Goal: Information Seeking & Learning: Learn about a topic

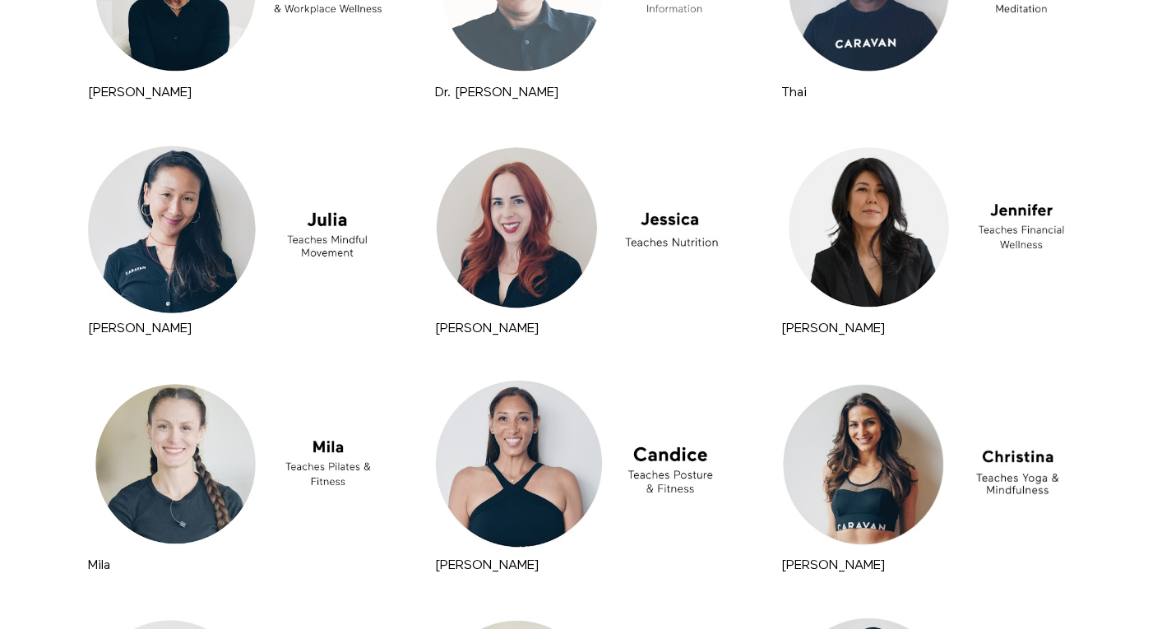
scroll to position [556, 0]
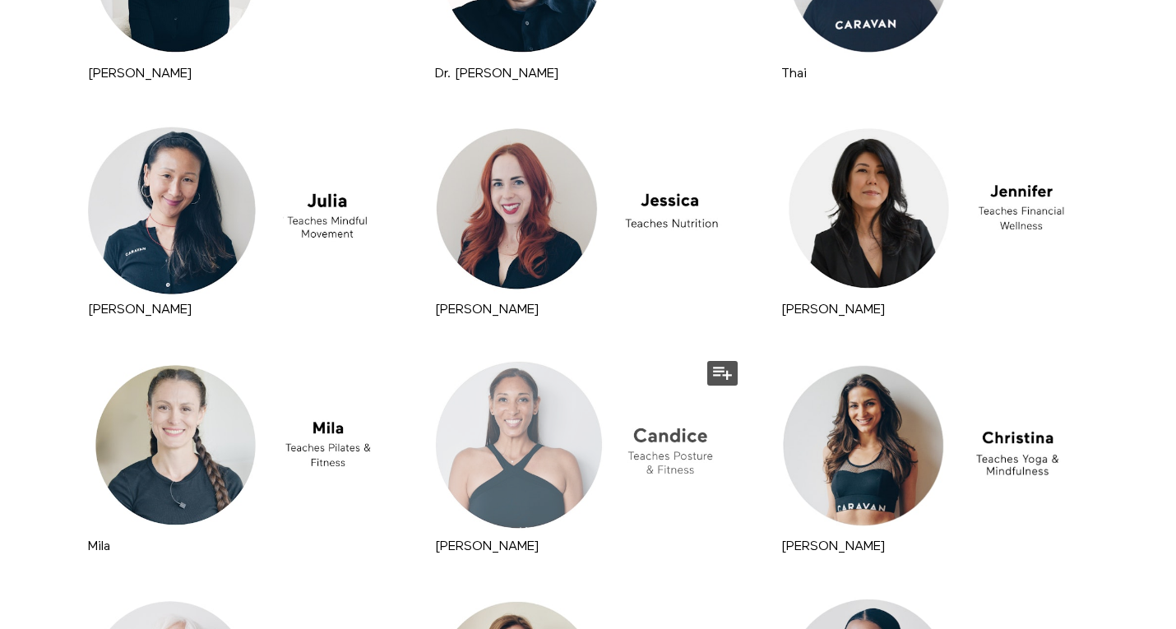
click at [552, 478] on div at bounding box center [588, 445] width 315 height 177
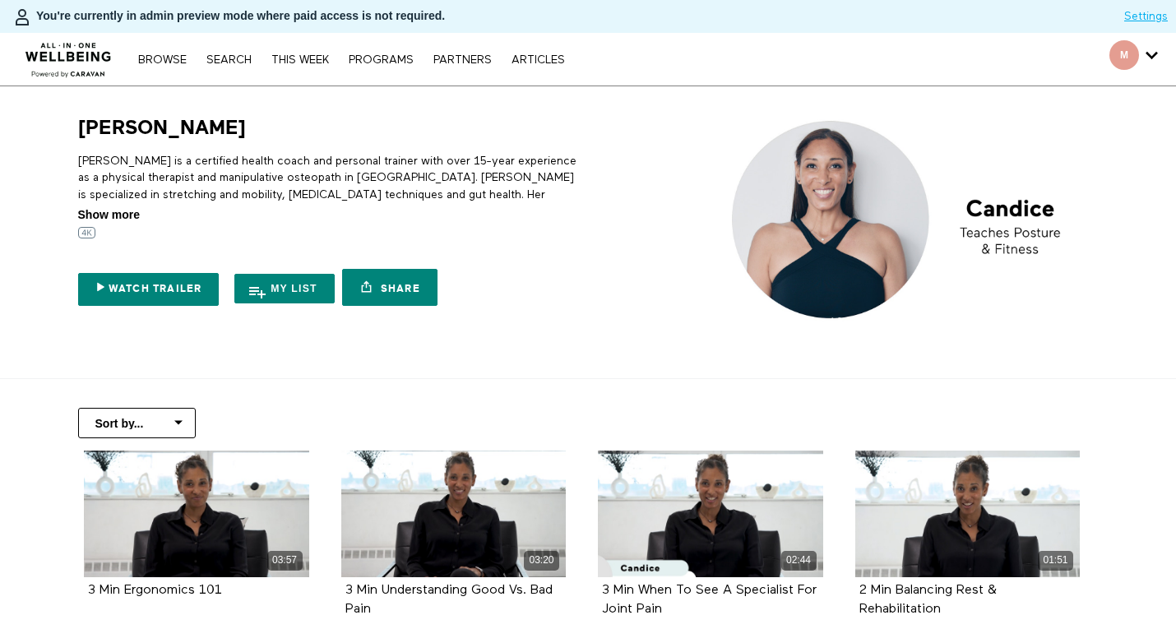
click at [123, 212] on span "Show more" at bounding box center [109, 214] width 62 height 17
click at [0, 0] on input "Show more Show less" at bounding box center [0, 0] width 0 height 0
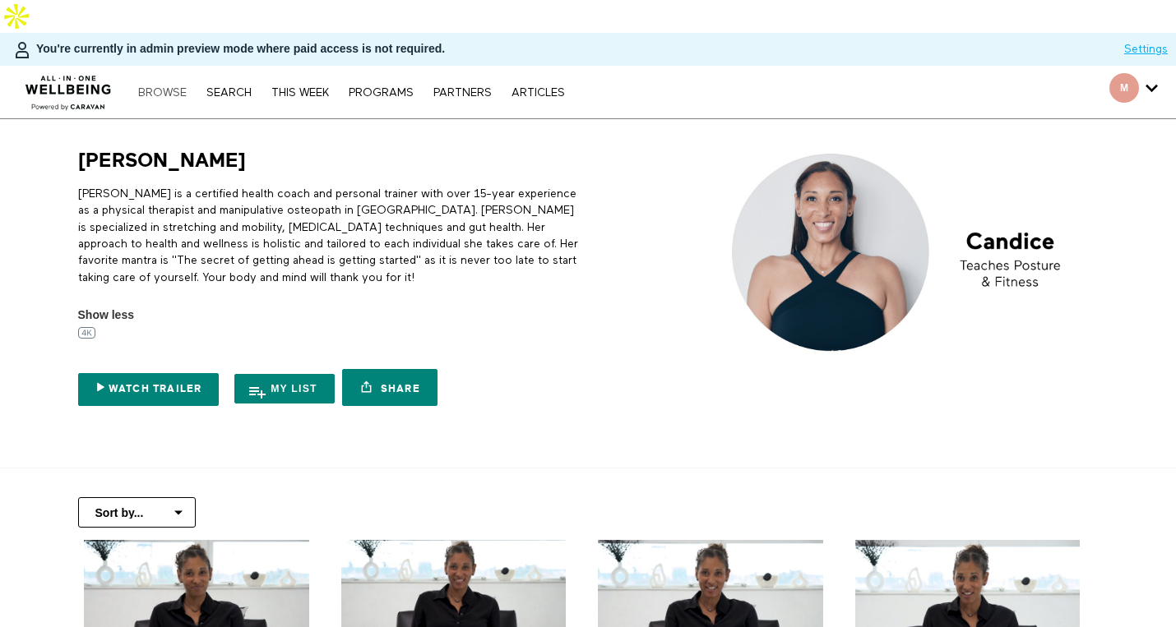
click at [164, 87] on link "Browse" at bounding box center [162, 93] width 65 height 12
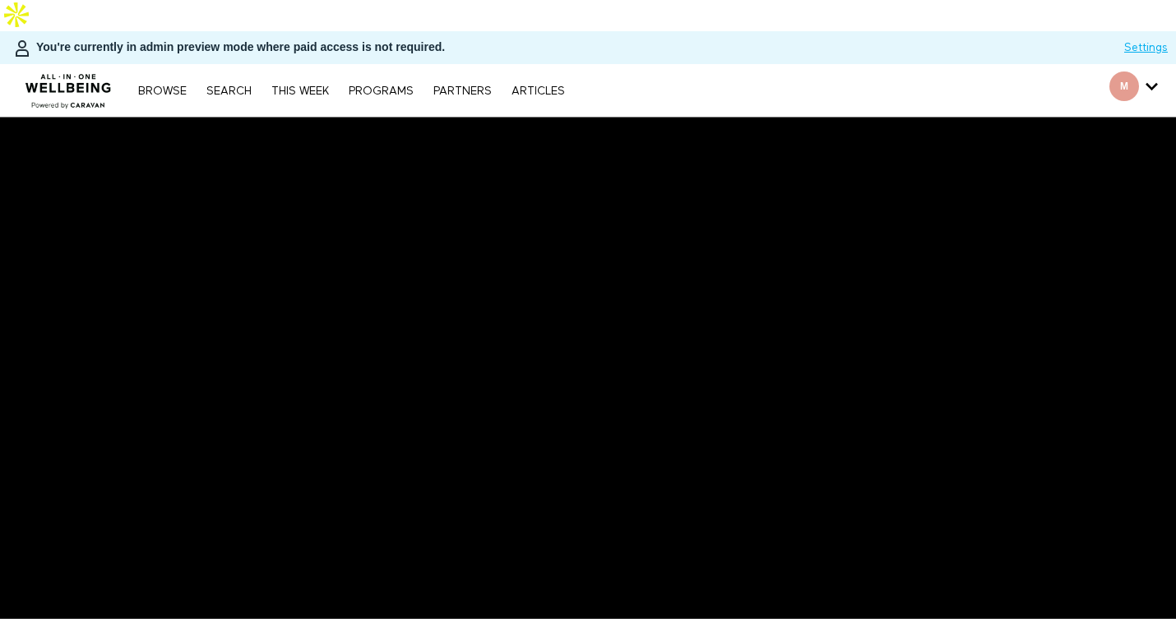
scroll to position [1, 0]
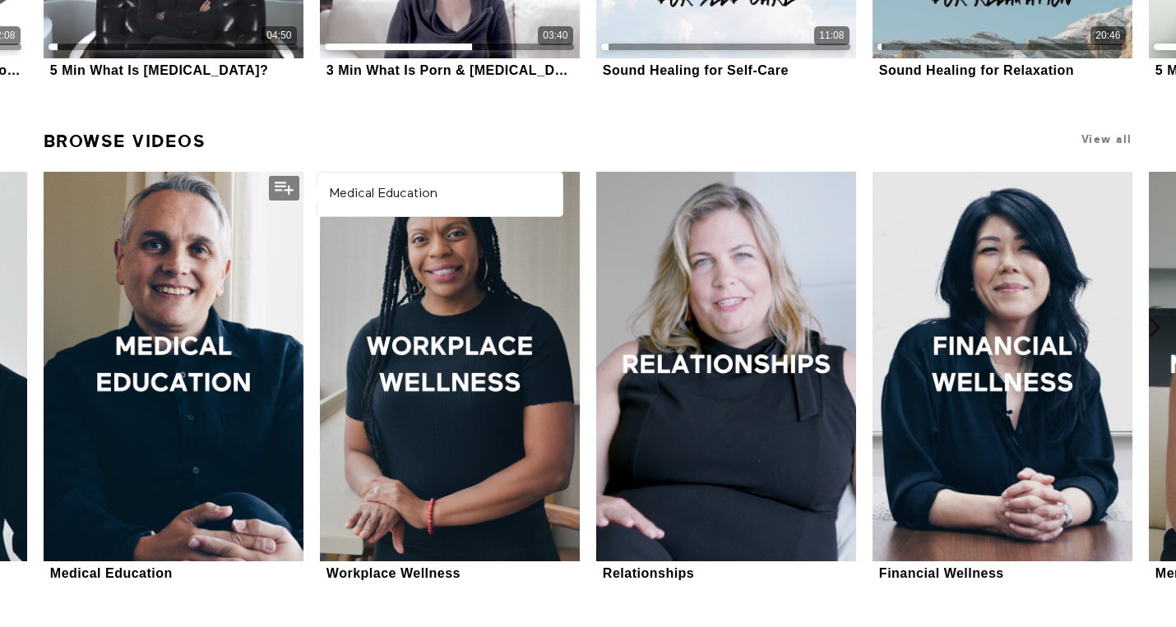
scroll to position [717, 0]
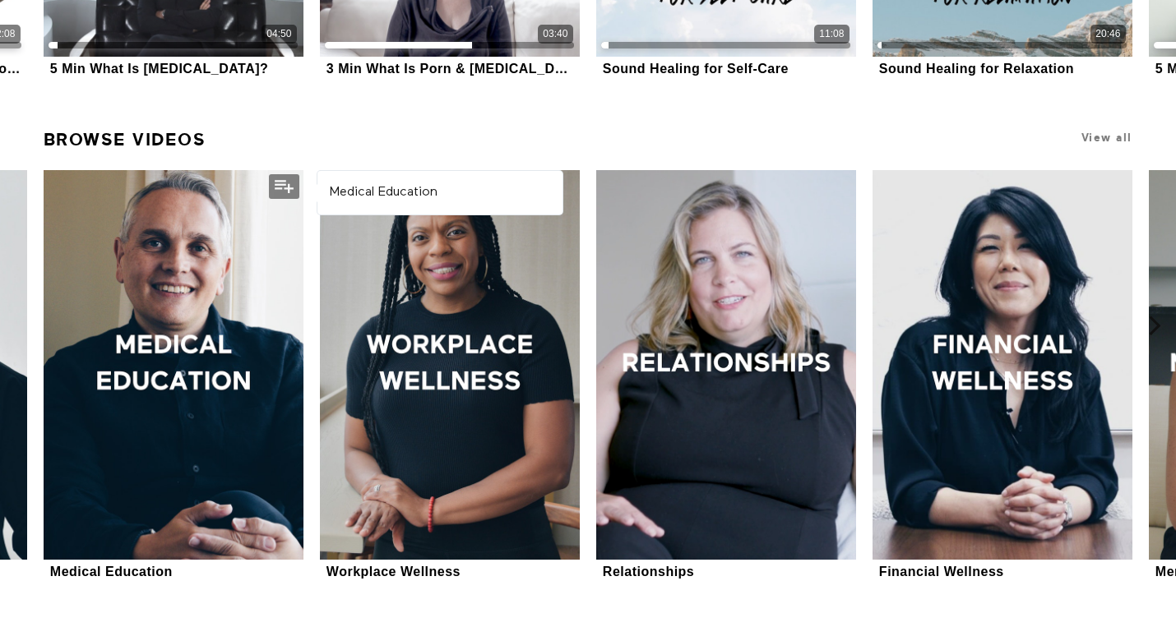
click at [210, 238] on div at bounding box center [174, 365] width 260 height 390
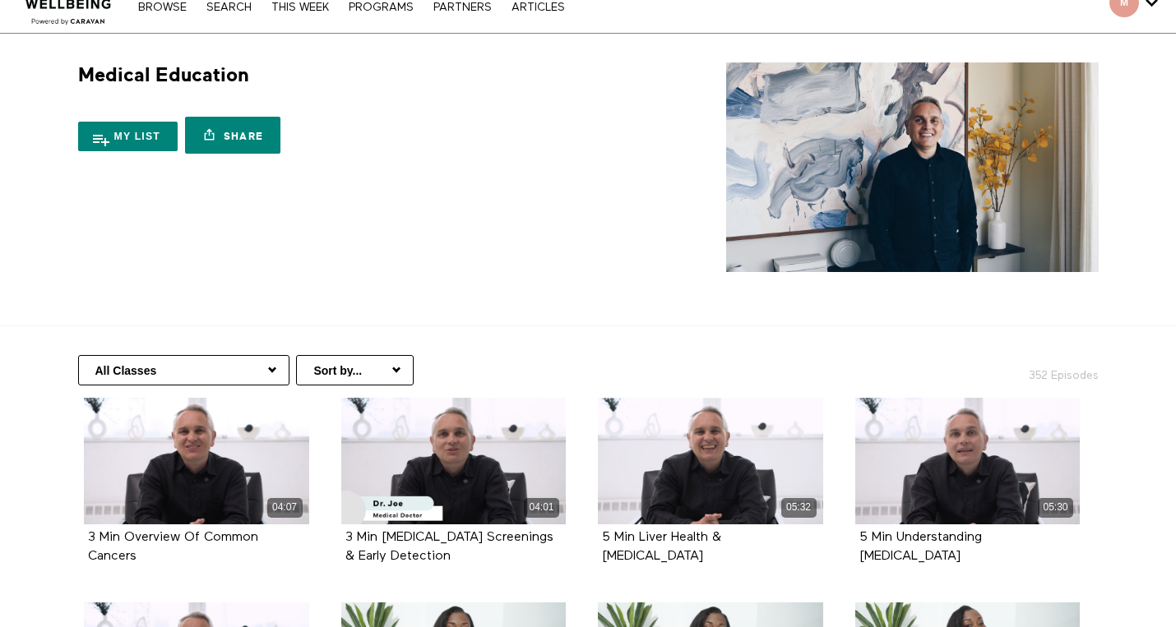
scroll to position [54, 0]
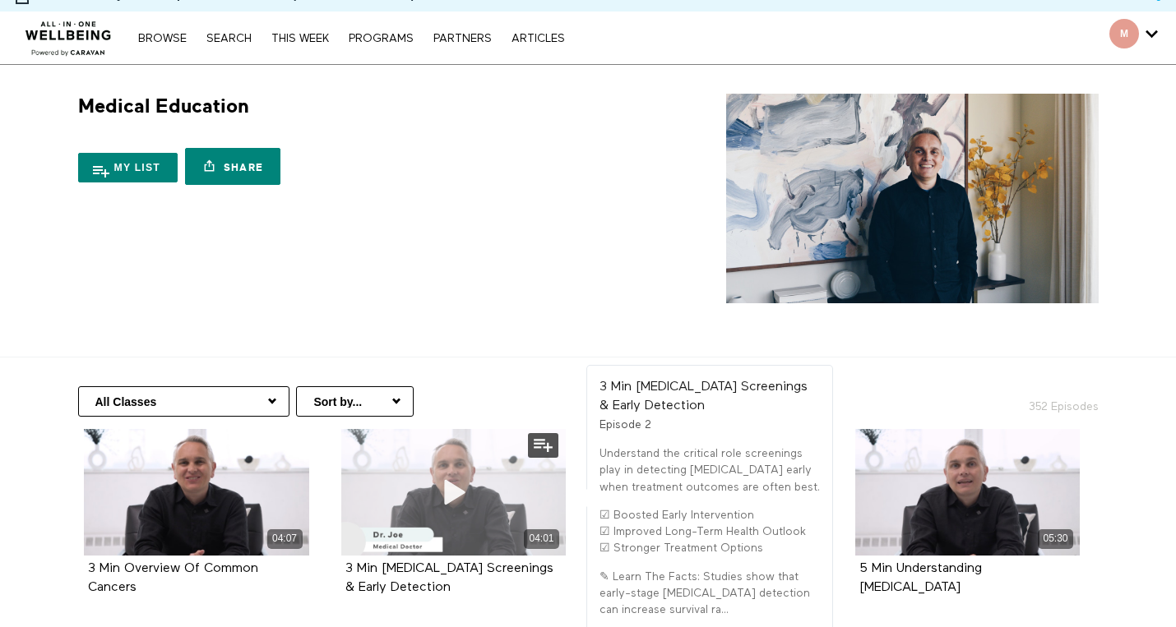
click at [483, 529] on div "04:01" at bounding box center [453, 538] width 225 height 19
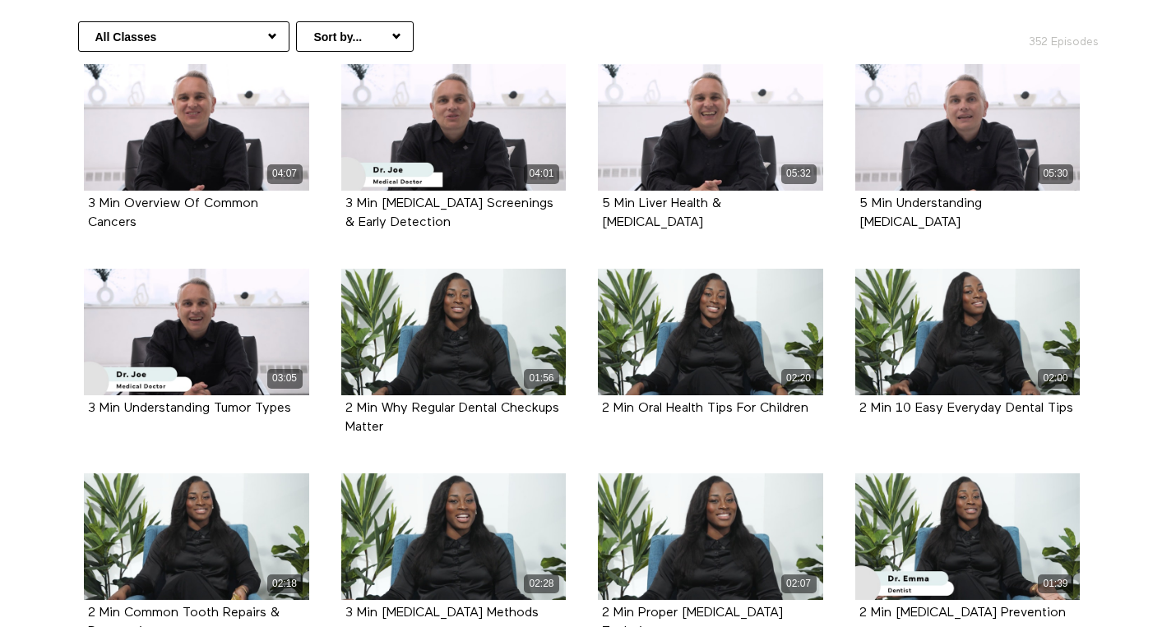
scroll to position [423, 0]
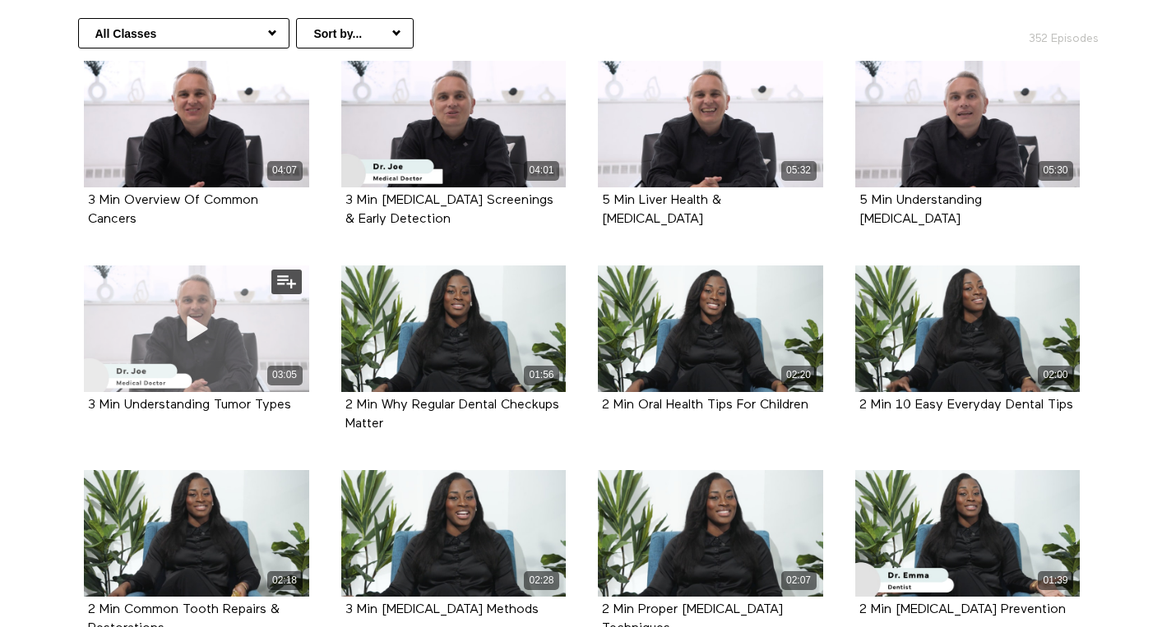
click at [224, 366] on div "03:05" at bounding box center [196, 375] width 225 height 19
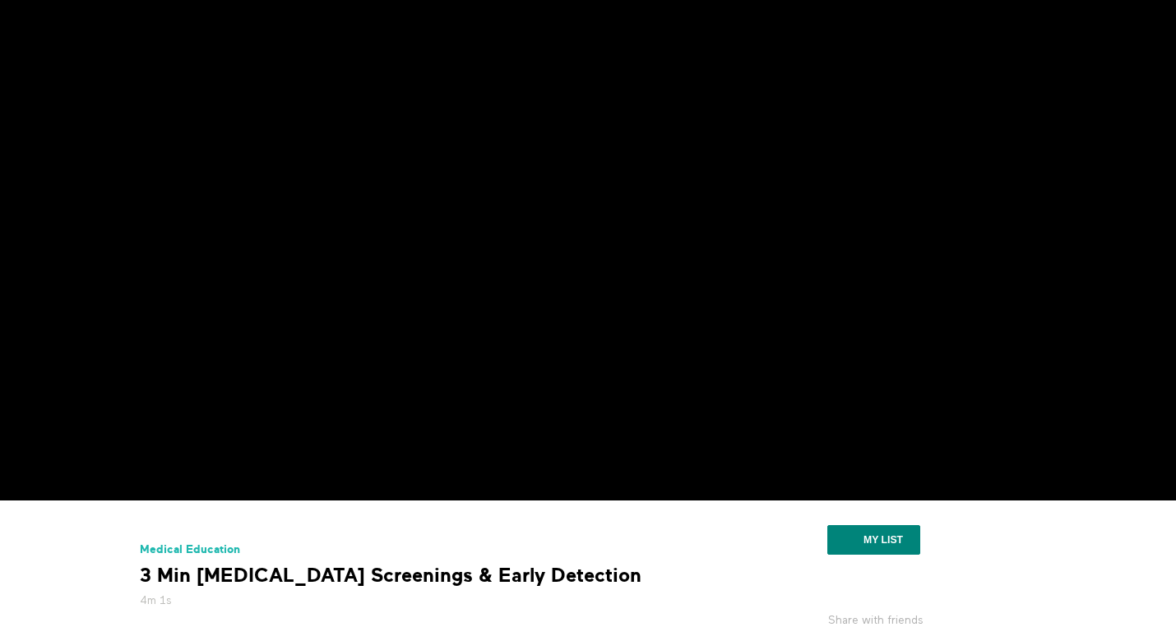
scroll to position [90, 0]
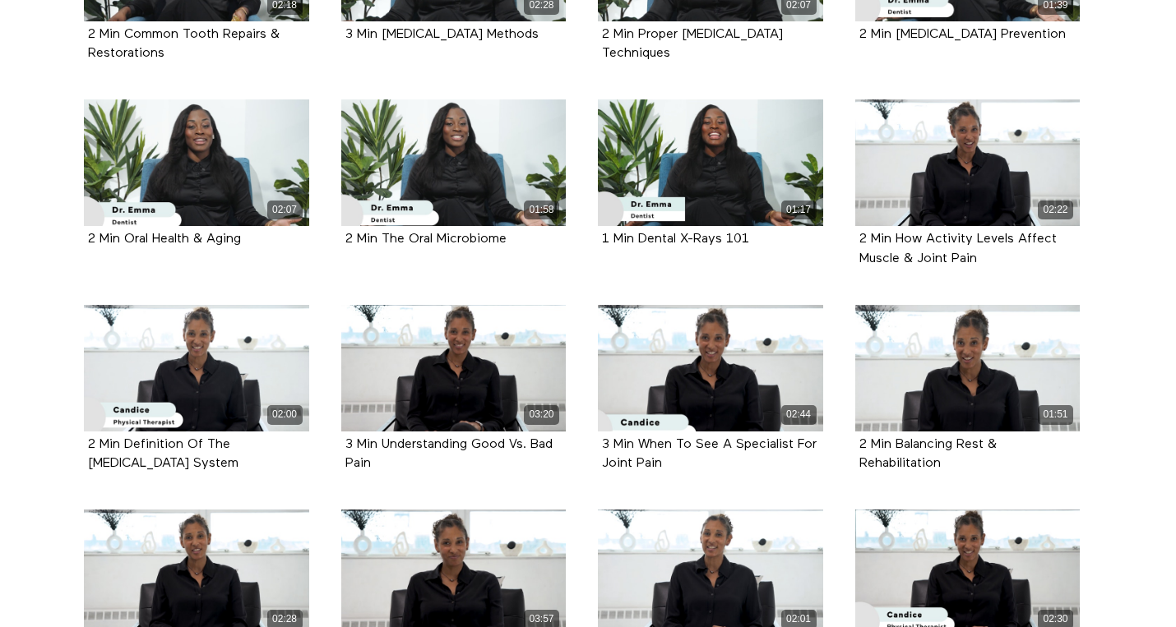
scroll to position [1103, 0]
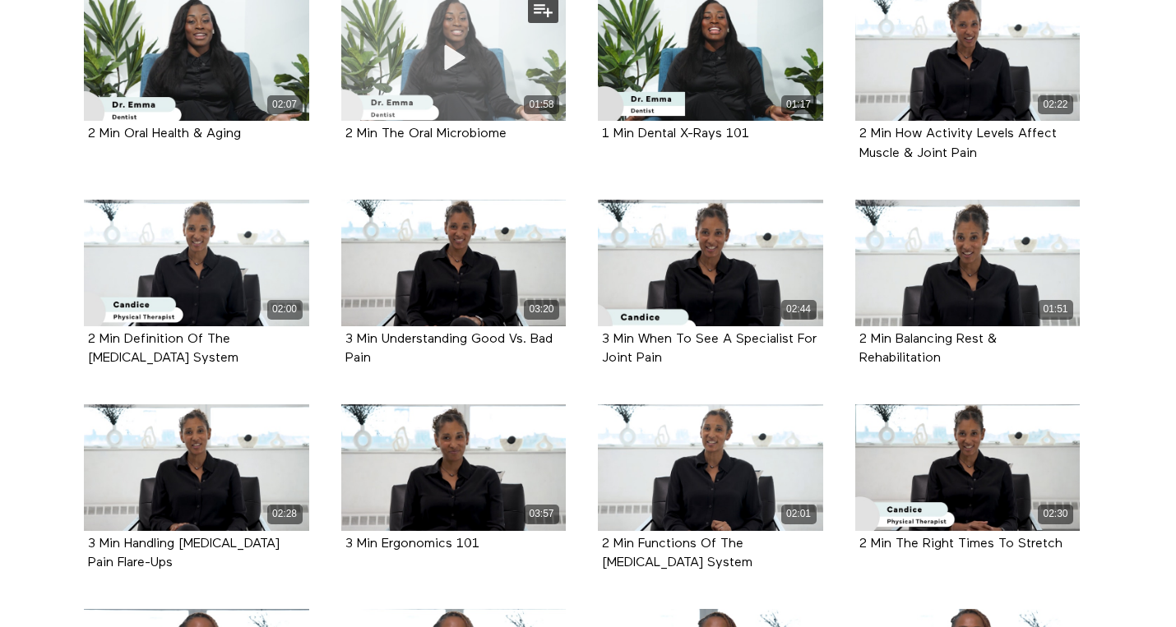
click at [469, 95] on div "01:58" at bounding box center [453, 104] width 225 height 19
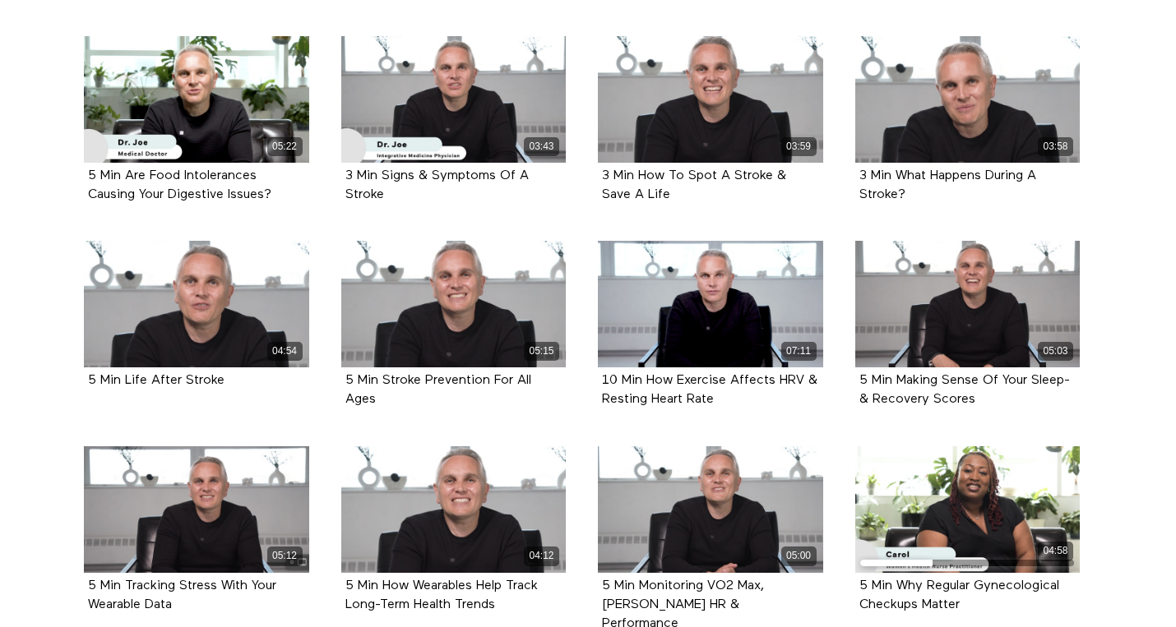
scroll to position [2737, 0]
